Goal: Task Accomplishment & Management: Manage account settings

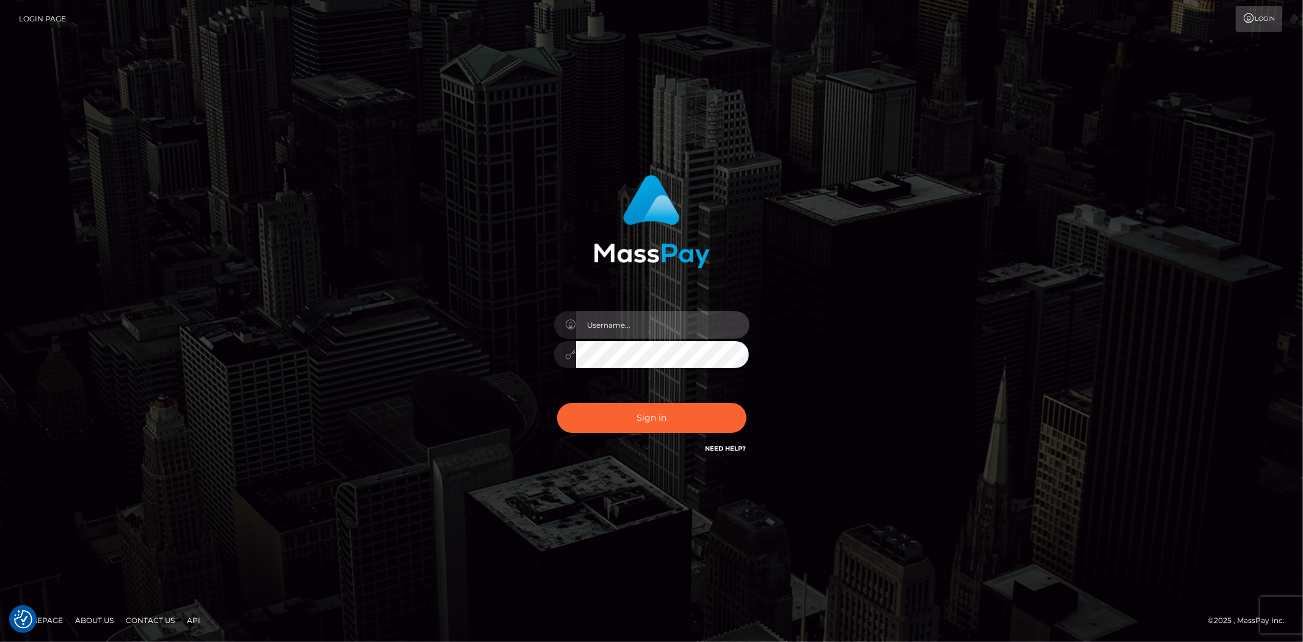
click at [631, 322] on input "text" at bounding box center [663, 324] width 174 height 27
click at [608, 326] on input "text" at bounding box center [663, 324] width 174 height 27
type input "Bern.Spree"
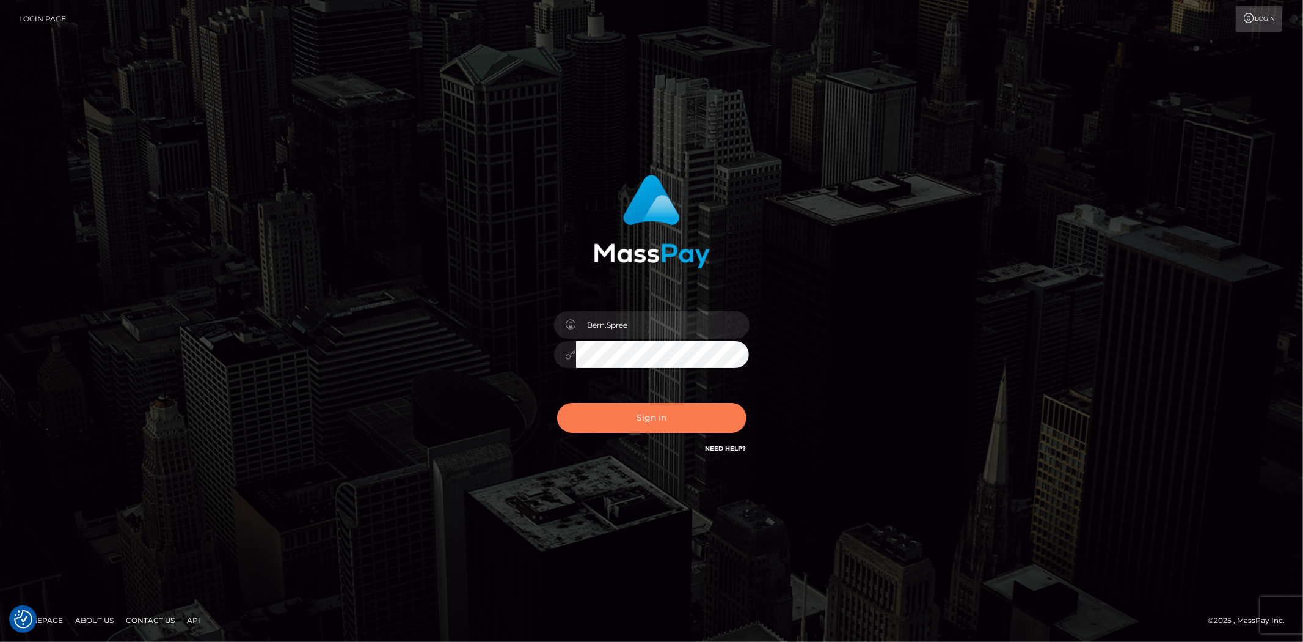
click at [590, 423] on button "Sign in" at bounding box center [651, 418] width 189 height 30
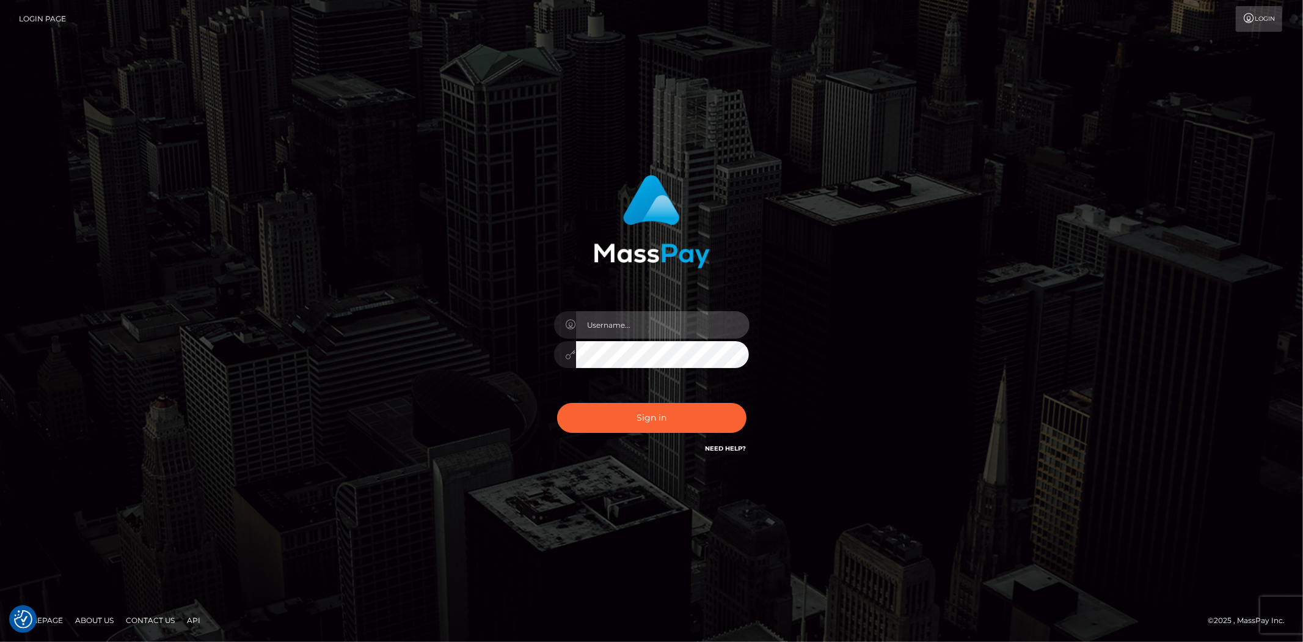
click at [625, 311] on input "text" at bounding box center [663, 324] width 174 height 27
type input "Bern.Spree"
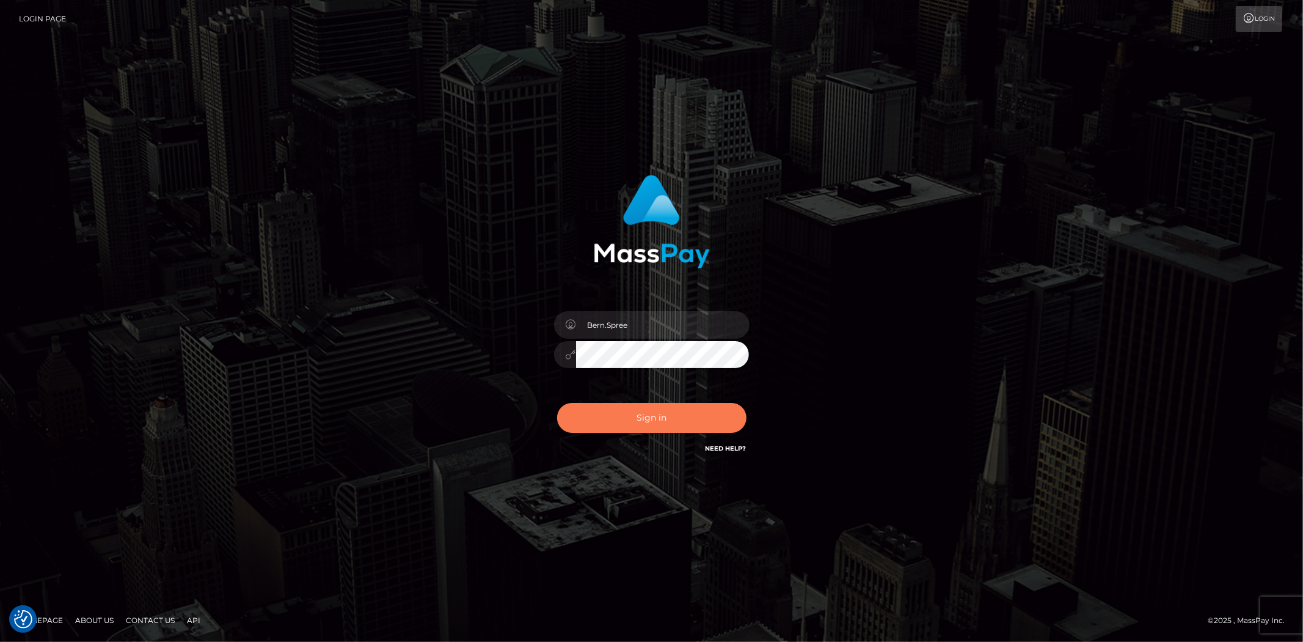
click at [628, 420] on button "Sign in" at bounding box center [651, 418] width 189 height 30
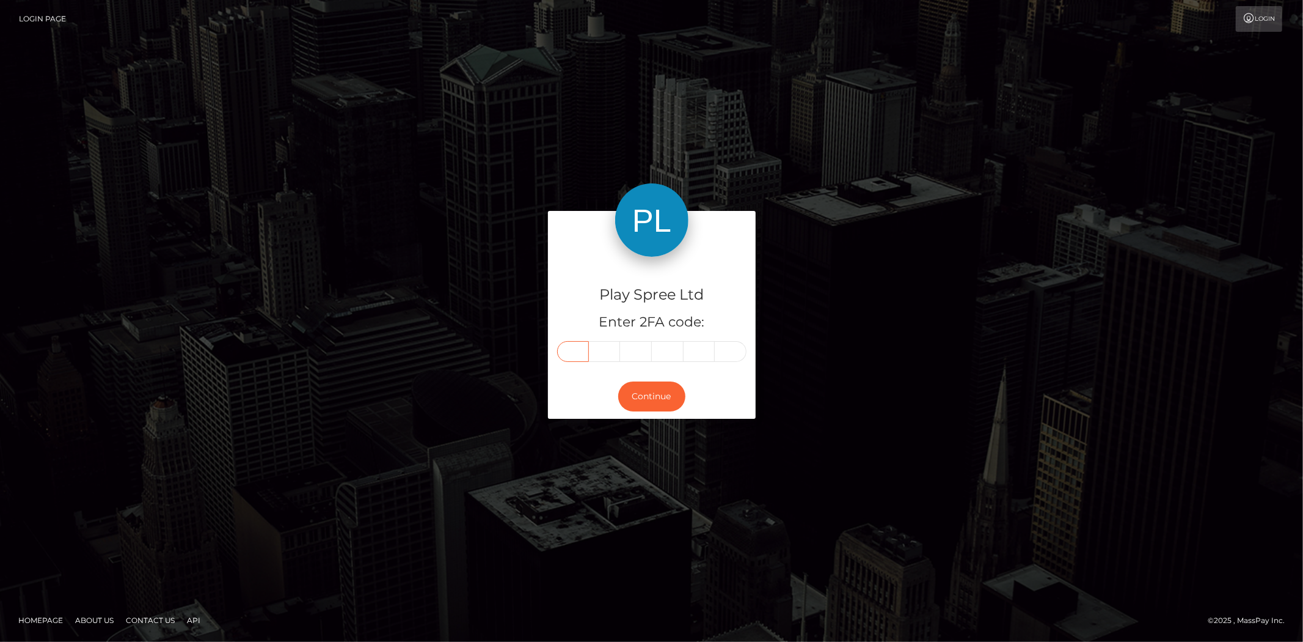
click at [574, 349] on input "text" at bounding box center [573, 351] width 32 height 21
click at [576, 349] on input "text" at bounding box center [573, 351] width 32 height 21
type input "6"
type input "9"
type input "3"
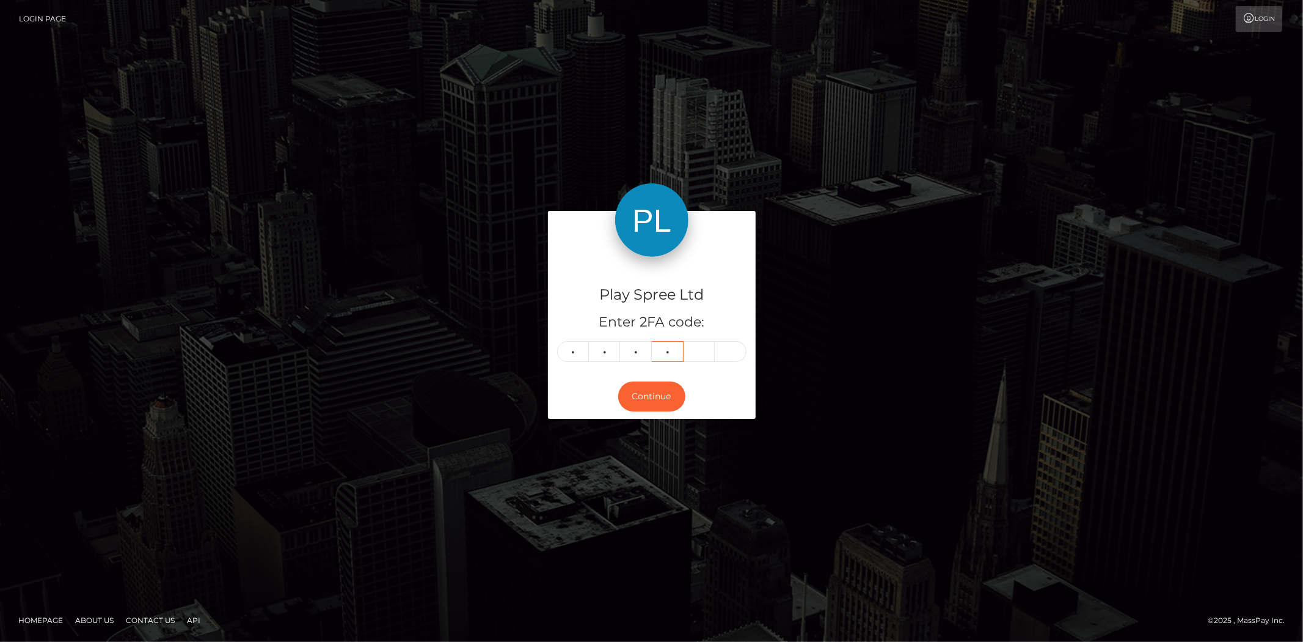
type input "7"
type input "2"
type input "5"
click at [640, 387] on button "Continue" at bounding box center [651, 396] width 67 height 30
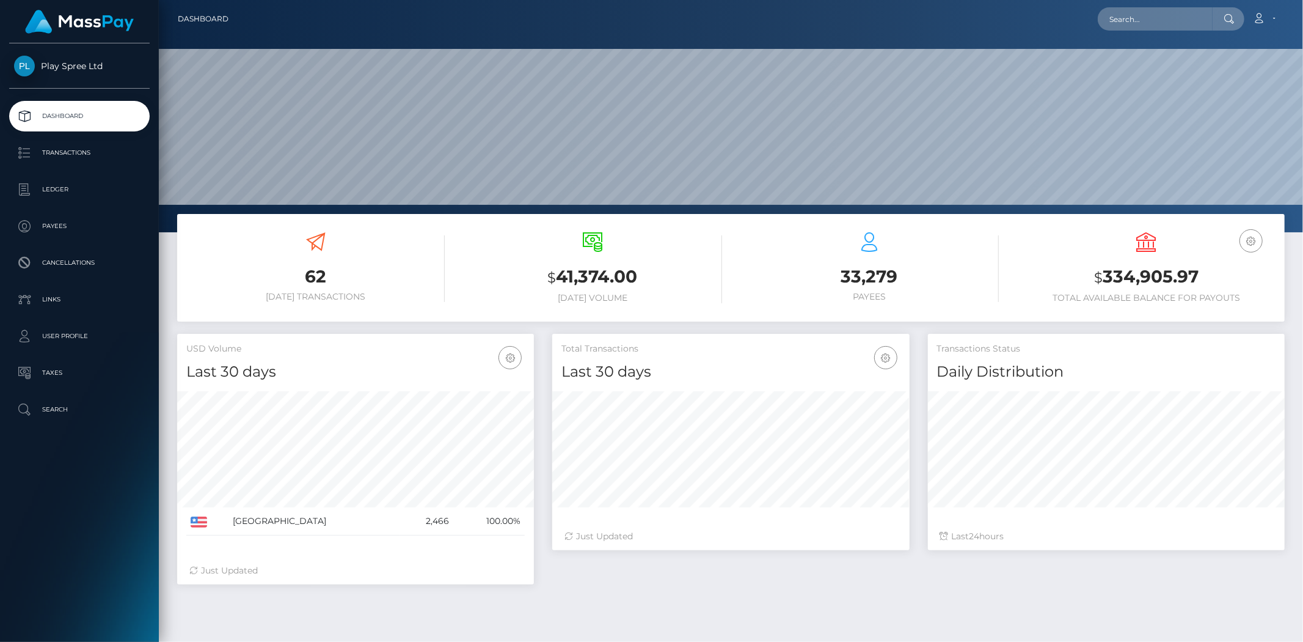
scroll to position [216, 357]
drag, startPoint x: 1100, startPoint y: 273, endPoint x: 1198, endPoint y: 263, distance: 97.6
click at [1198, 263] on div "USD Balance $ 334,905.97 Total Available Balance for Payouts" at bounding box center [1146, 267] width 258 height 71
copy h3 "334,905.97"
